Goal: Task Accomplishment & Management: Use online tool/utility

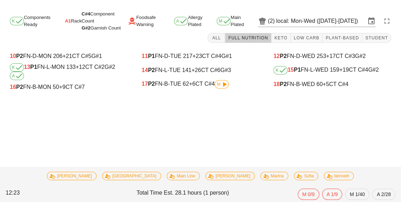
click at [224, 83] on icon at bounding box center [224, 84] width 8 height 8
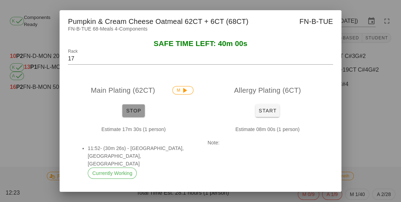
click at [132, 117] on button "Stop" at bounding box center [133, 111] width 23 height 13
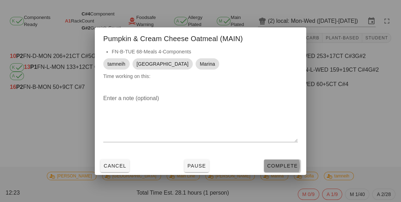
click at [282, 173] on button "Complete" at bounding box center [282, 166] width 37 height 13
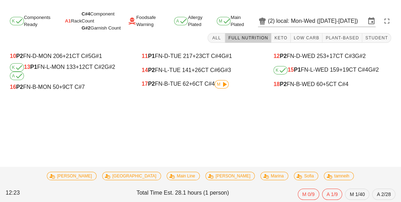
click at [343, 54] on div "12 P2 FN-D-WED 253 +17 CT C#3 G#2" at bounding box center [332, 56] width 118 height 6
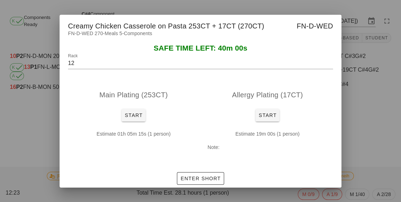
click at [342, 43] on div at bounding box center [200, 101] width 401 height 202
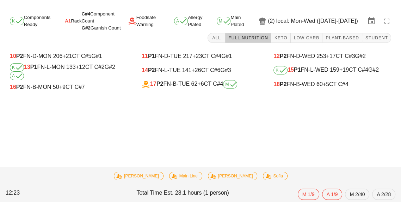
click at [226, 86] on span "M" at bounding box center [230, 84] width 10 height 4
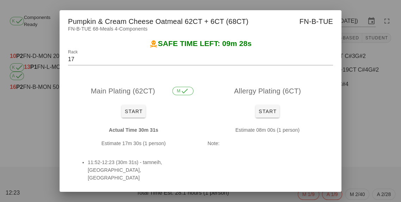
click at [354, 129] on div at bounding box center [200, 101] width 401 height 202
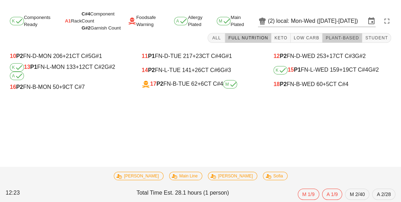
click at [344, 36] on span "Plant-Based" at bounding box center [342, 38] width 34 height 5
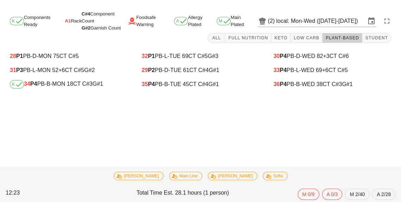
click at [187, 83] on div "35 P4 PB-B-TUE 45 CT C#4 G#1" at bounding box center [201, 84] width 118 height 6
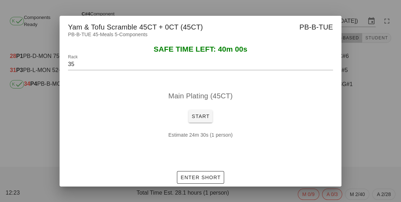
click at [27, 127] on div at bounding box center [200, 101] width 401 height 202
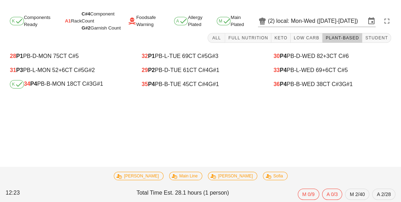
click at [51, 84] on div "K 34 P4 PB-B-MON 18 CT C#3 G#1" at bounding box center [69, 84] width 118 height 8
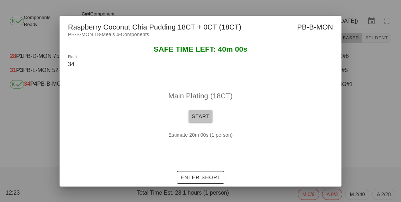
click at [193, 123] on button "Start" at bounding box center [200, 116] width 24 height 13
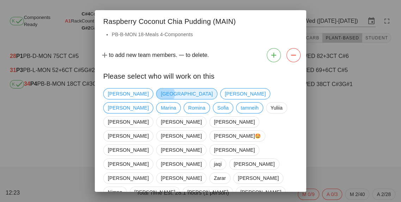
click at [161, 98] on span "[GEOGRAPHIC_DATA]" at bounding box center [187, 94] width 52 height 11
click at [240, 113] on span "tamneih" at bounding box center [249, 108] width 18 height 11
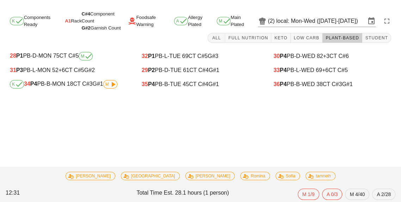
click at [107, 88] on span "M" at bounding box center [110, 84] width 14 height 8
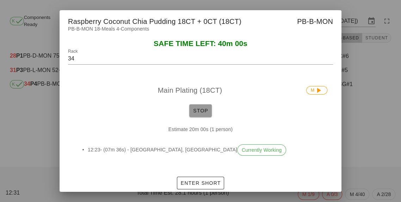
click at [190, 117] on button "Stop" at bounding box center [200, 111] width 23 height 13
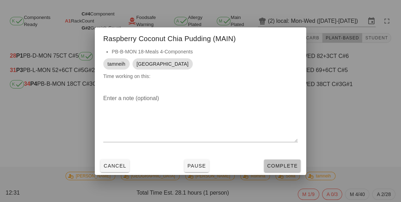
click at [283, 173] on button "Complete" at bounding box center [282, 166] width 37 height 13
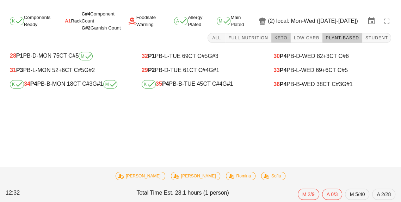
click at [287, 42] on button "Keto" at bounding box center [280, 38] width 19 height 10
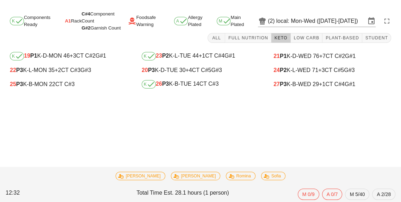
click at [180, 87] on div "K 26 P3 K-B-TUE 14 CT C#3" at bounding box center [201, 84] width 118 height 8
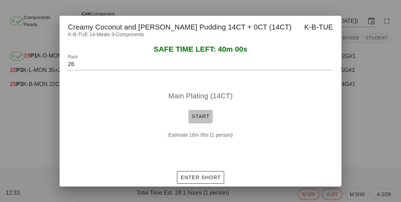
click at [203, 119] on span "Start" at bounding box center [200, 117] width 18 height 6
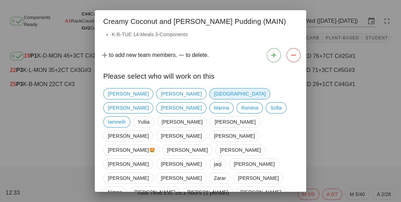
click at [209, 99] on span "[GEOGRAPHIC_DATA]" at bounding box center [239, 93] width 61 height 11
click at [229, 103] on span "Marina" at bounding box center [221, 108] width 15 height 11
click at [126, 117] on span "tamneih" at bounding box center [117, 122] width 18 height 11
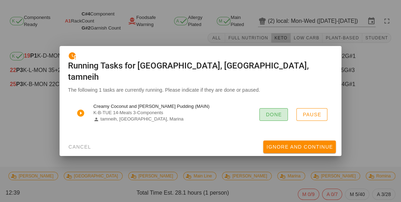
click at [277, 118] on span "Done" at bounding box center [273, 115] width 17 height 6
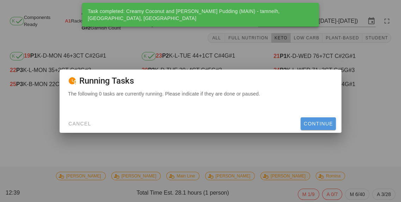
click at [309, 130] on button "Continue" at bounding box center [317, 124] width 35 height 13
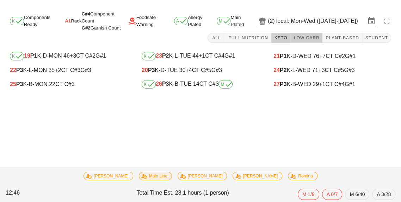
click at [303, 42] on button "Low Carb" at bounding box center [306, 38] width 32 height 10
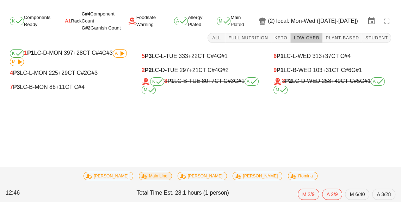
click at [303, 72] on div "9 P1 LC-B-WED 103 +31 CT C#6 G#1" at bounding box center [332, 70] width 118 height 6
type input "9"
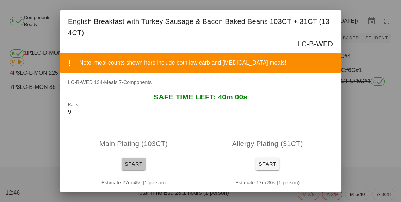
click at [130, 170] on button "Start" at bounding box center [133, 164] width 24 height 13
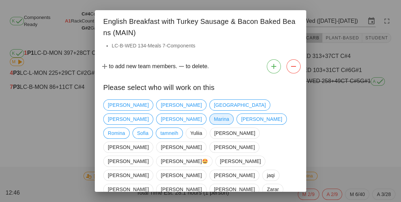
click at [229, 114] on span "Marina" at bounding box center [221, 119] width 15 height 11
click at [165, 128] on span "tamneih" at bounding box center [169, 133] width 18 height 11
click at [214, 102] on span "[GEOGRAPHIC_DATA]" at bounding box center [240, 105] width 52 height 11
